Goal: Task Accomplishment & Management: Manage account settings

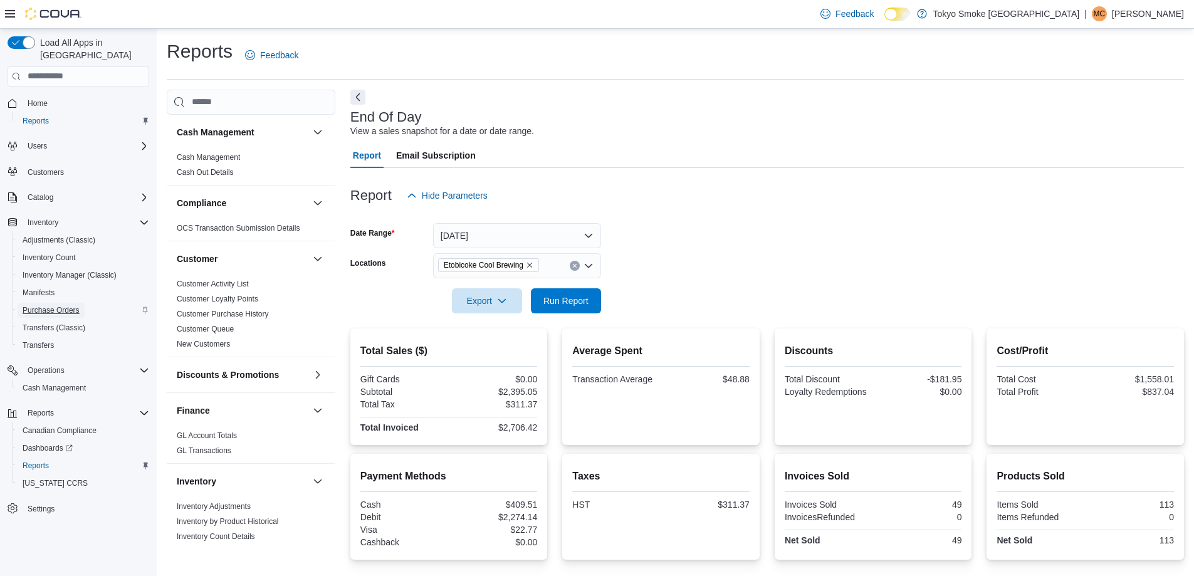
click at [45, 305] on span "Purchase Orders" at bounding box center [51, 310] width 57 height 10
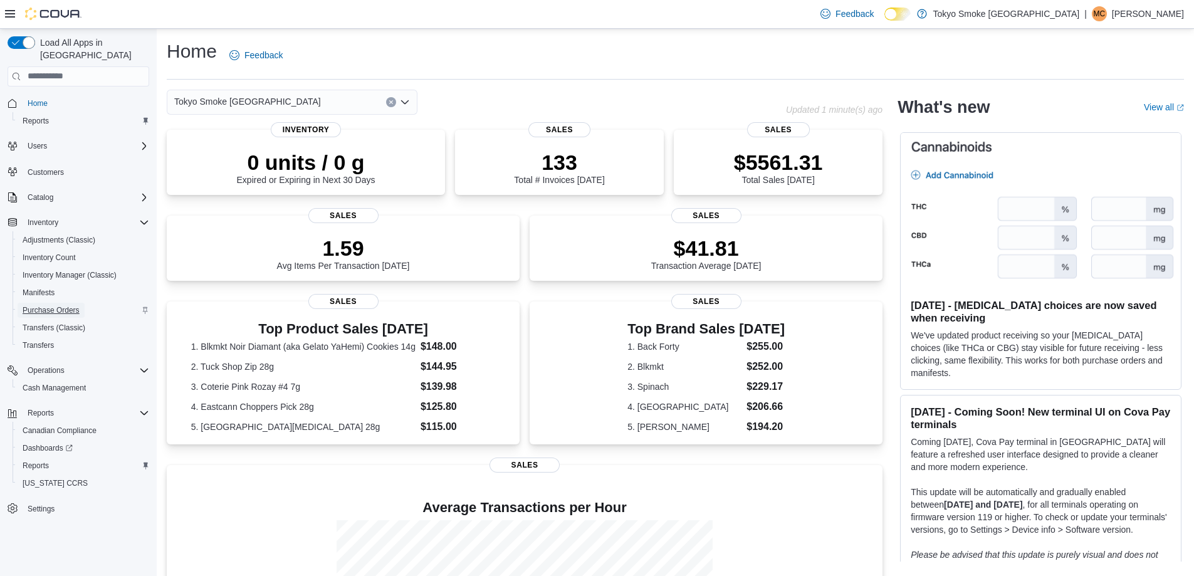
click at [52, 305] on span "Purchase Orders" at bounding box center [51, 310] width 57 height 15
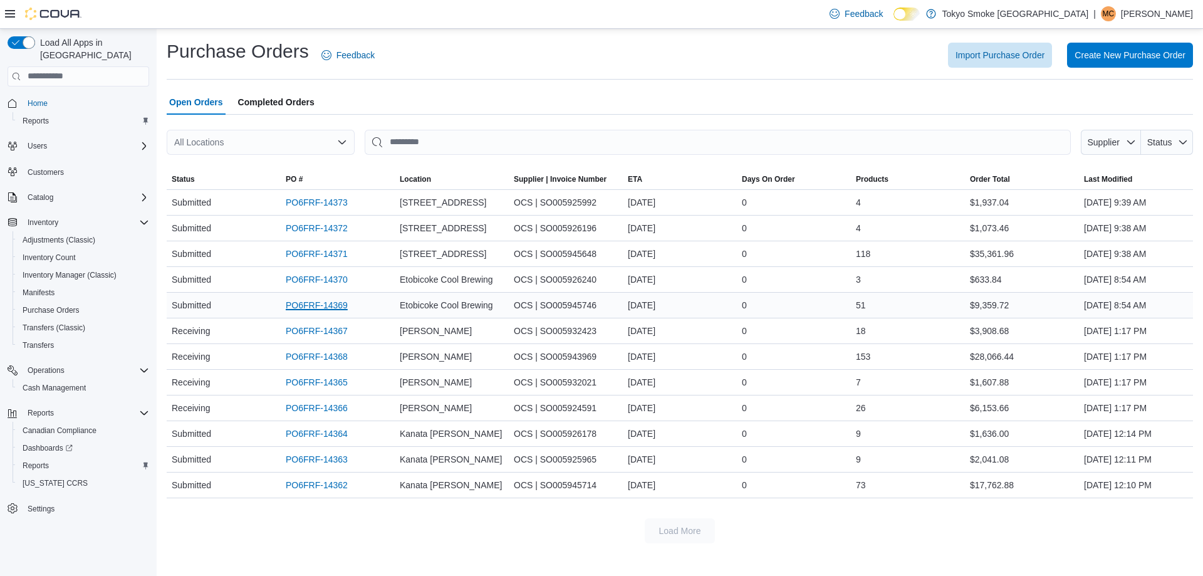
click at [322, 307] on link "PO6FRF-14369" at bounding box center [317, 305] width 62 height 15
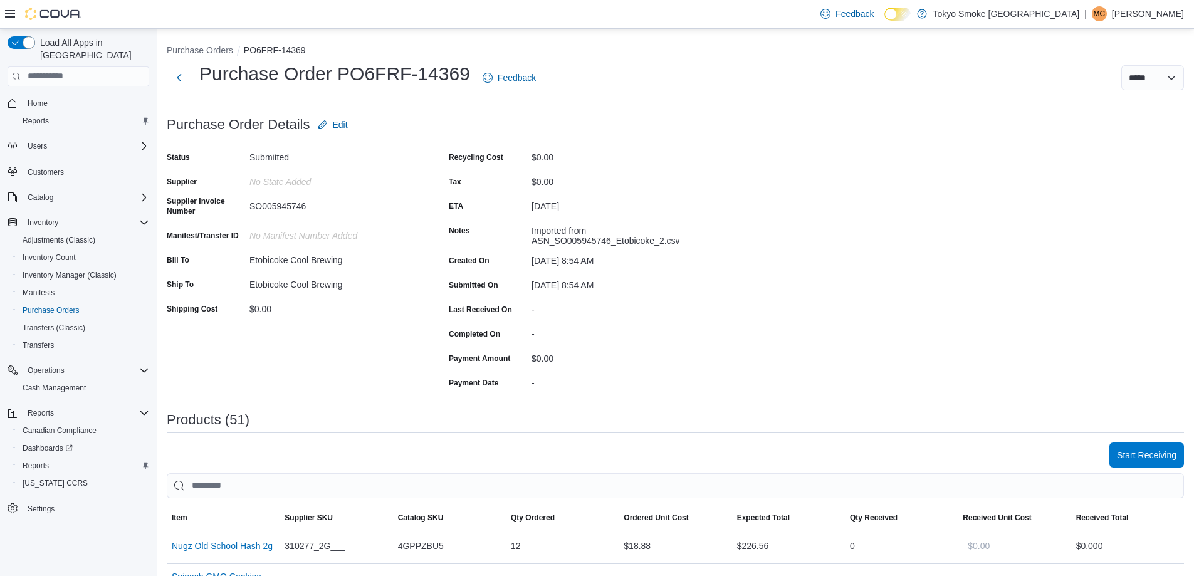
click at [1173, 454] on span "Start Receiving" at bounding box center [1147, 455] width 60 height 13
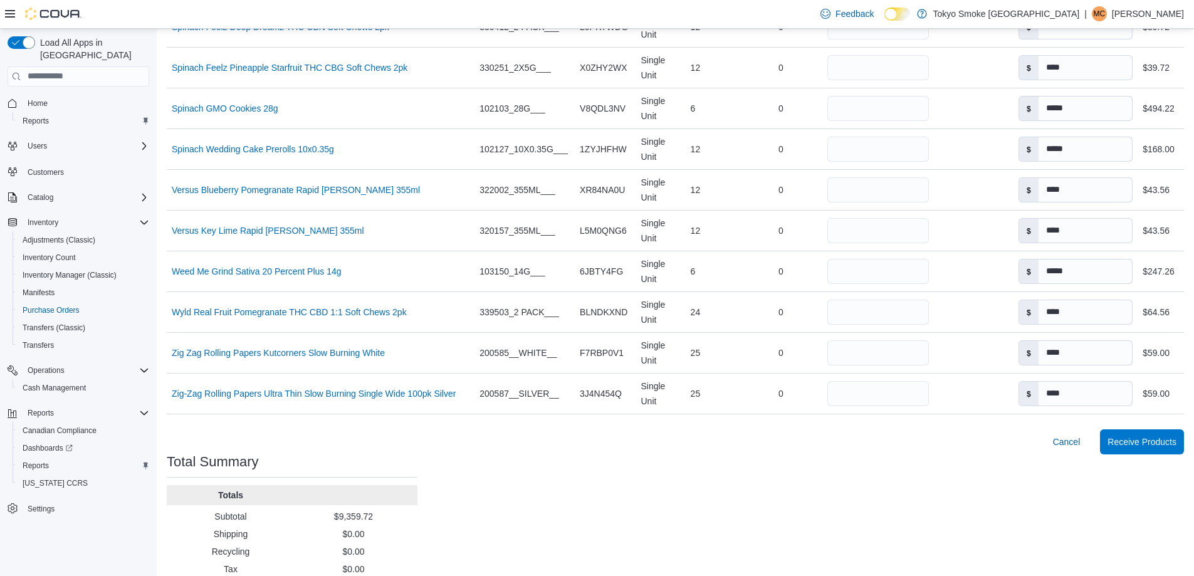
scroll to position [2105, 0]
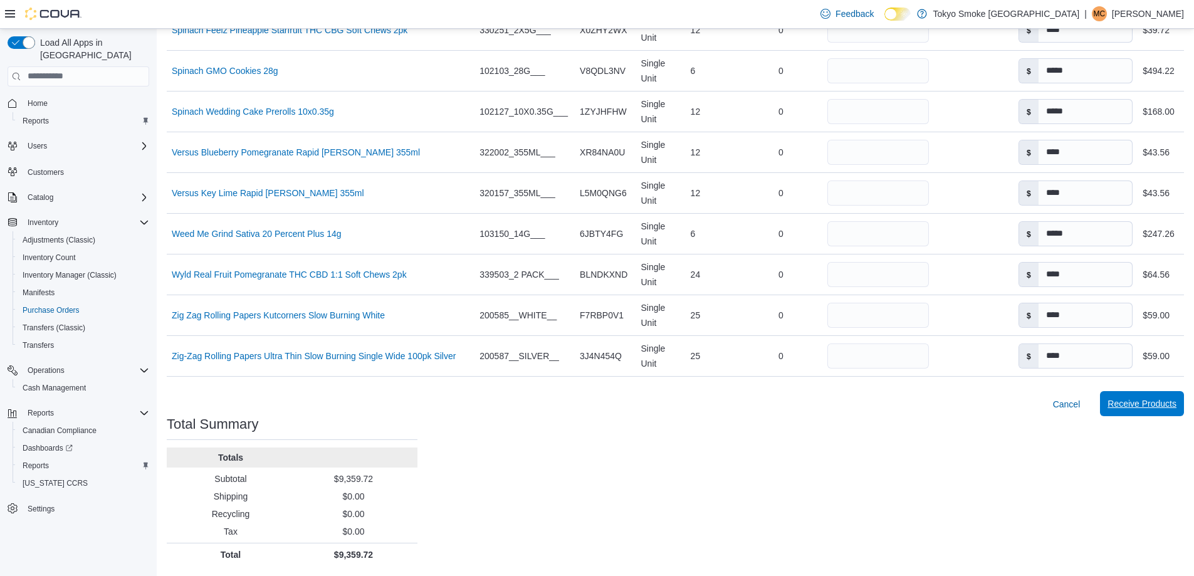
click at [1122, 400] on span "Receive Products" at bounding box center [1141, 403] width 69 height 13
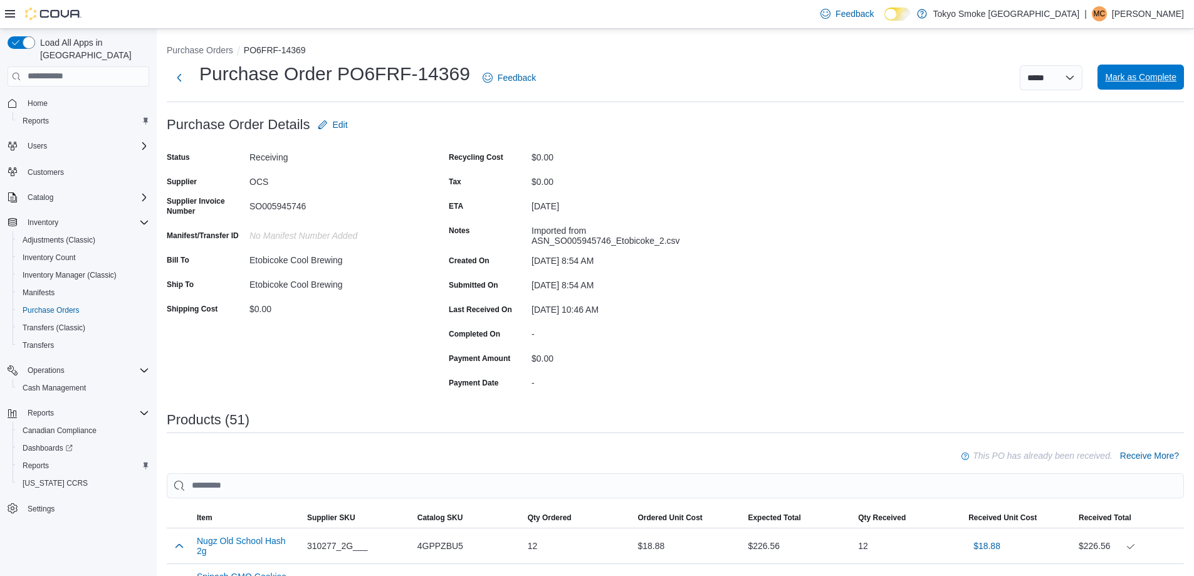
click at [1123, 80] on span "Mark as Complete" at bounding box center [1140, 77] width 71 height 13
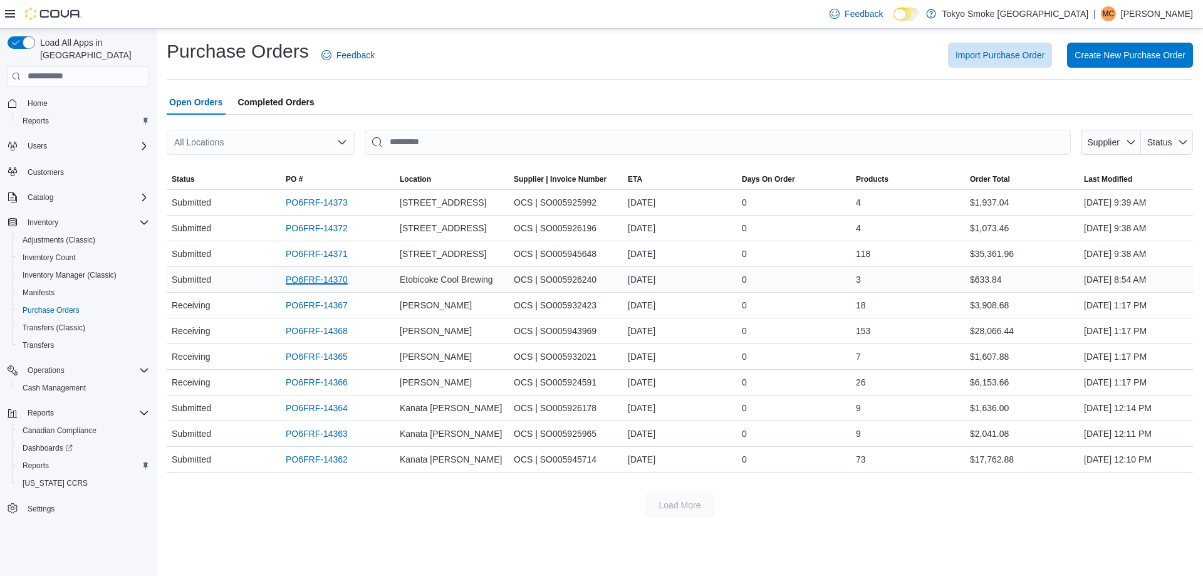
click at [327, 276] on link "PO6FRF-14370" at bounding box center [317, 279] width 62 height 15
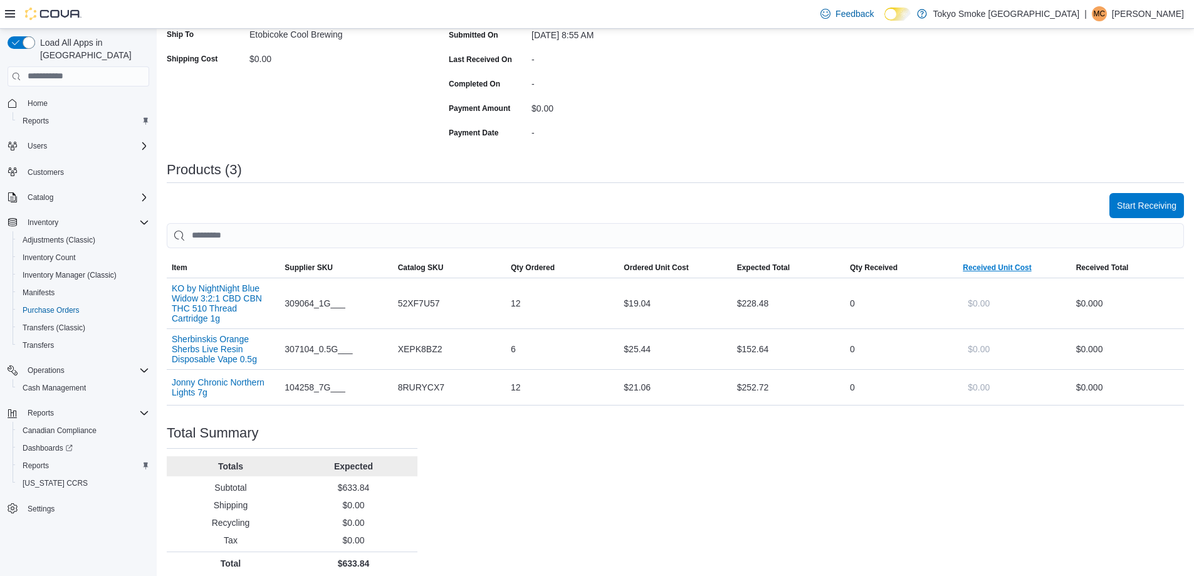
scroll to position [251, 0]
click at [1138, 211] on span "Start Receiving" at bounding box center [1147, 204] width 60 height 25
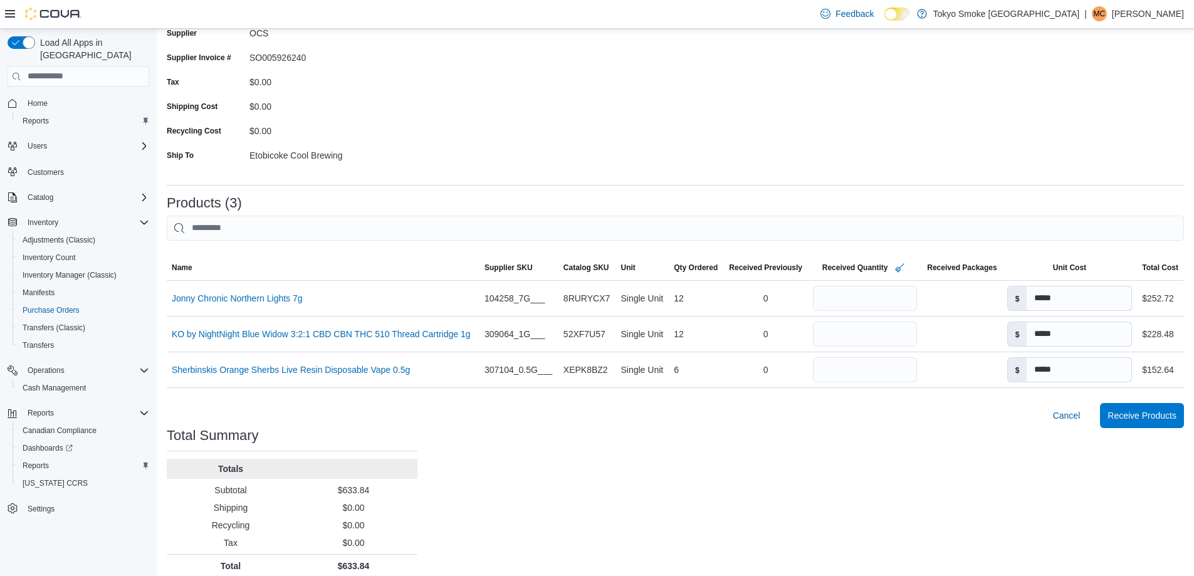
scroll to position [125, 0]
click at [1140, 420] on span "Receive Products" at bounding box center [1141, 413] width 69 height 13
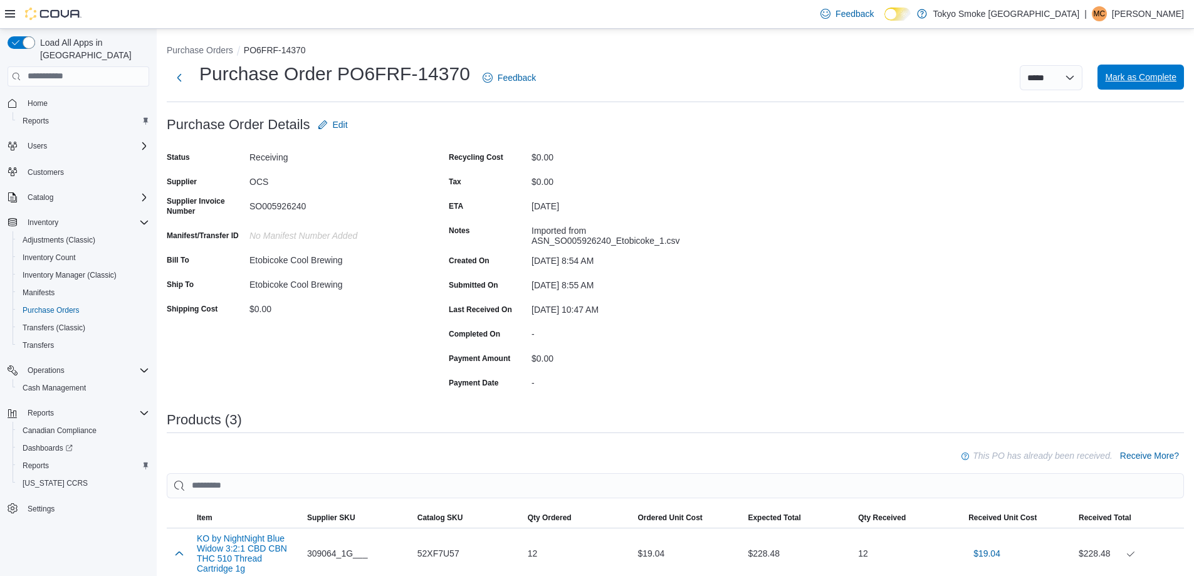
click at [1157, 74] on span "Mark as Complete" at bounding box center [1140, 77] width 71 height 13
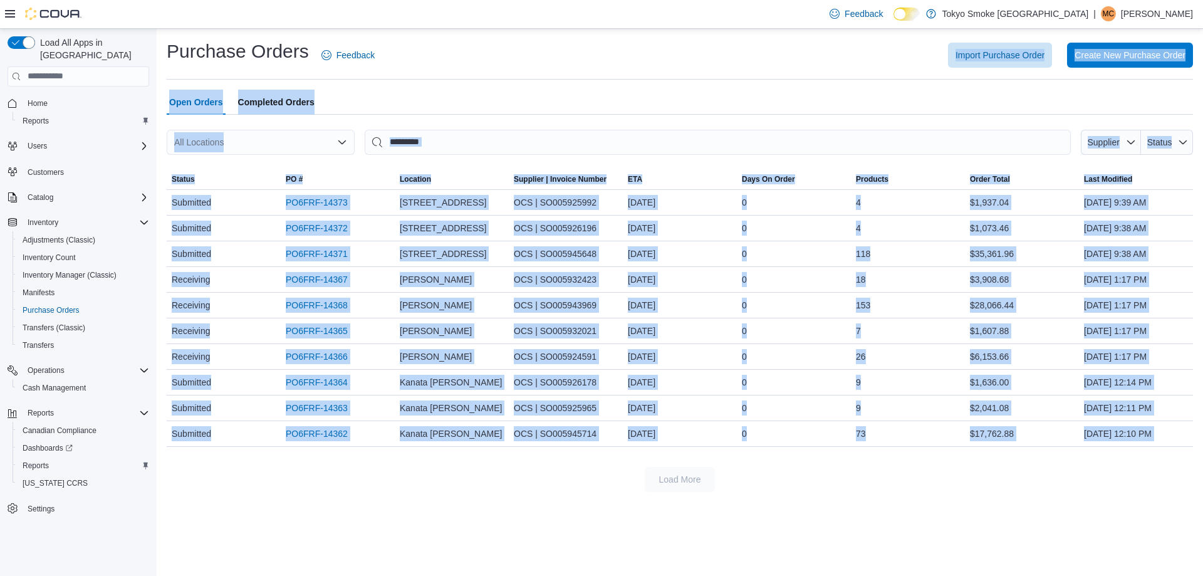
drag, startPoint x: 415, startPoint y: 496, endPoint x: 454, endPoint y: 56, distance: 441.6
click at [454, 56] on div "Purchase Orders Feedback Import Purchase Order Create New Purchase Order Open O…" at bounding box center [680, 265] width 1046 height 473
click at [491, 64] on div "Import Purchase Order Create New Purchase Order" at bounding box center [791, 55] width 803 height 25
